Goal: Task Accomplishment & Management: Complete application form

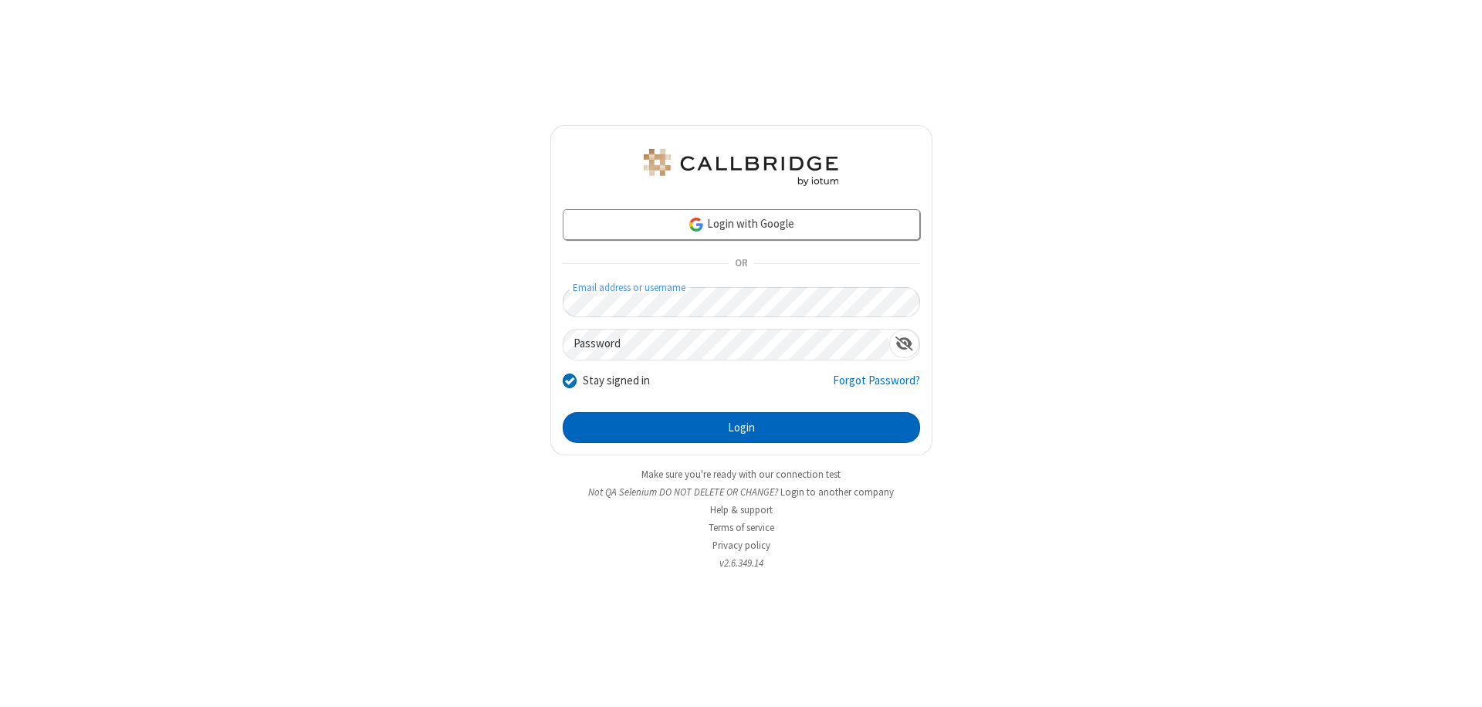
click at [741, 428] on button "Login" at bounding box center [741, 427] width 357 height 31
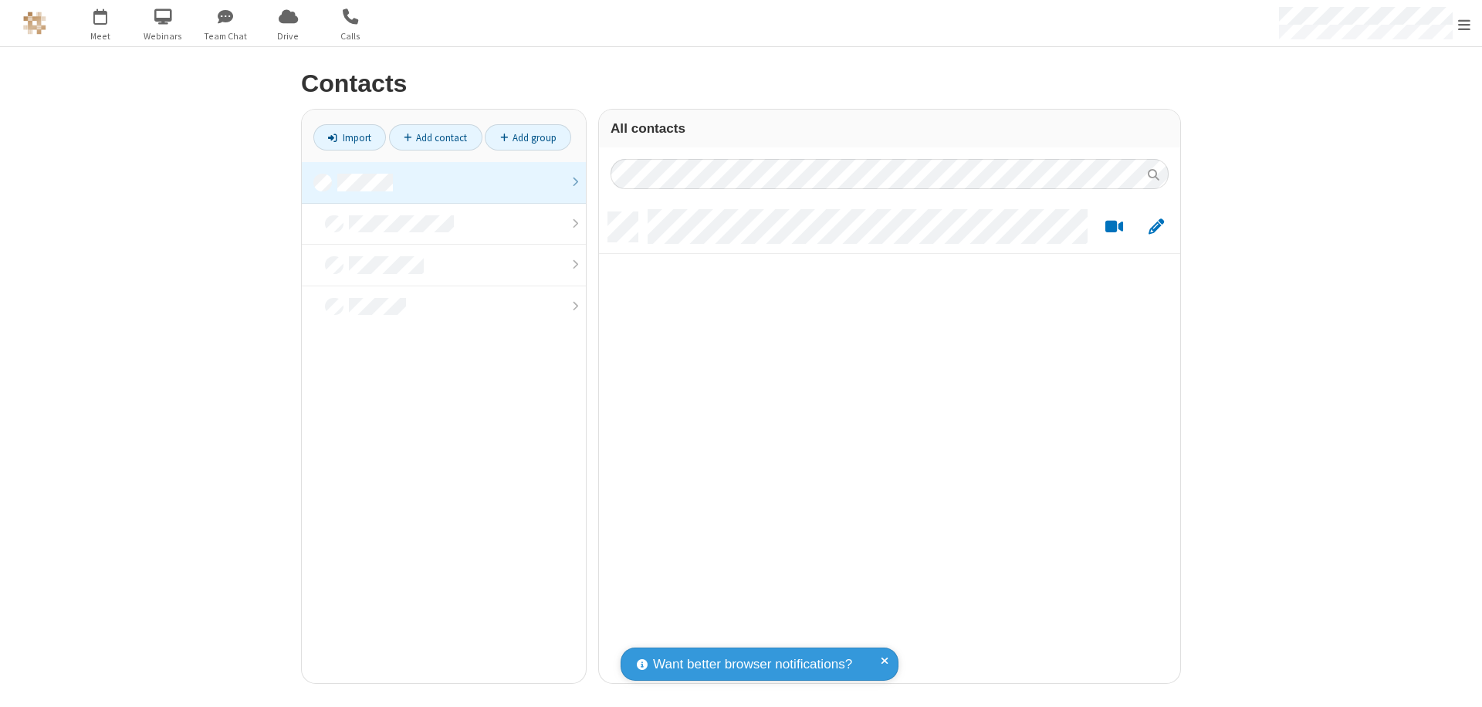
click at [435, 137] on link "Add contact" at bounding box center [435, 137] width 93 height 26
